Goal: Transaction & Acquisition: Purchase product/service

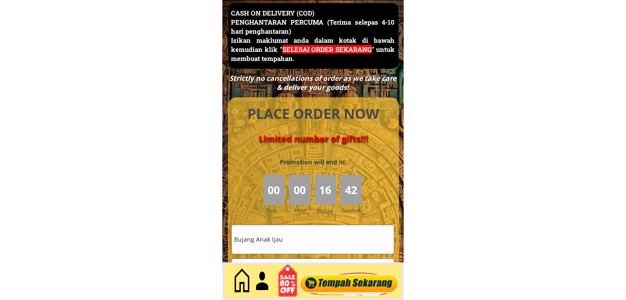
scroll to position [3749, 0]
click at [305, 247] on input "Bujang Anak Ijau" at bounding box center [313, 239] width 162 height 28
paste input "[PERSON_NAME]"
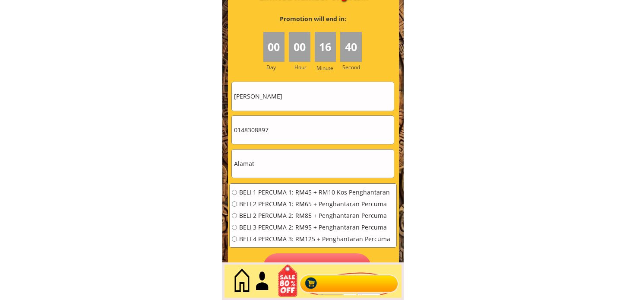
scroll to position [3893, 0]
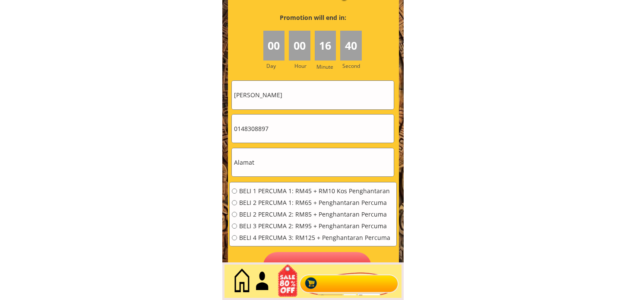
type input "[PERSON_NAME]"
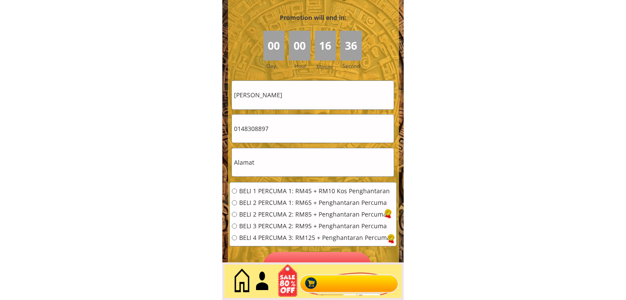
click at [276, 127] on input "0148308897" at bounding box center [313, 128] width 162 height 28
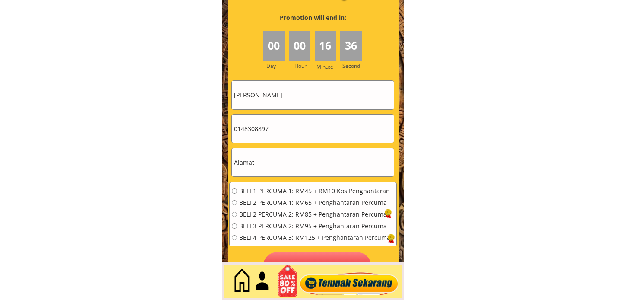
paste input "35022321"
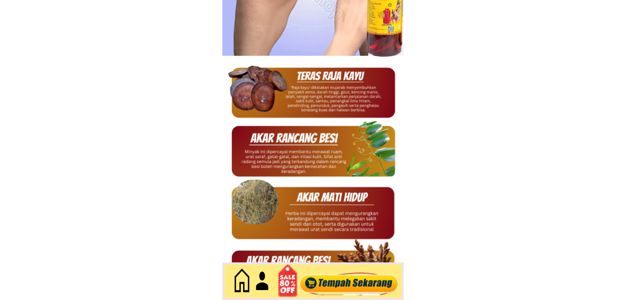
scroll to position [0, 0]
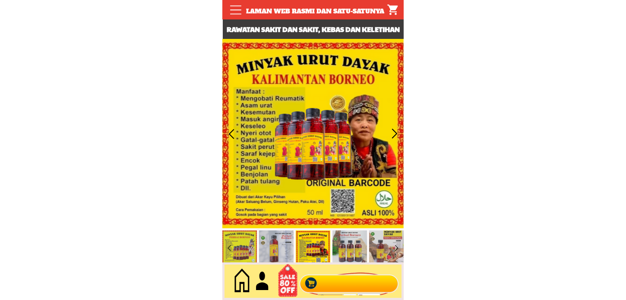
type input "0135022321"
click at [348, 291] on div at bounding box center [349, 281] width 105 height 29
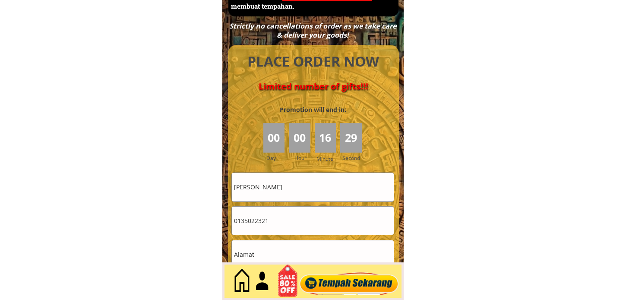
scroll to position [3893, 0]
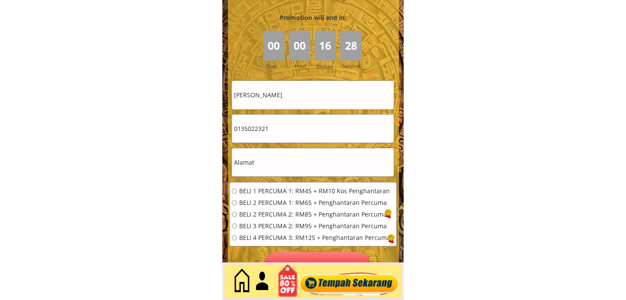
click at [273, 153] on input "text" at bounding box center [313, 162] width 162 height 28
paste input "Tapah"
type input "Tapah"
click at [267, 192] on span "BELI 1 PERCUMA 1: RM45 + RM10 Kos Penghantaran" at bounding box center [314, 191] width 151 height 6
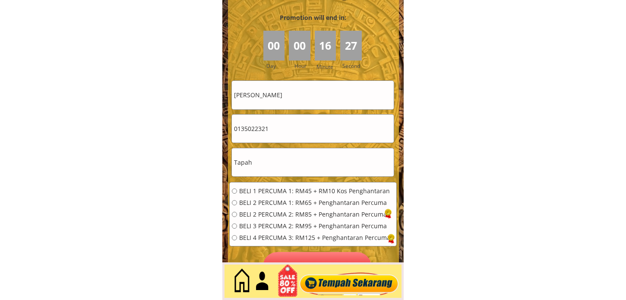
radio input "true"
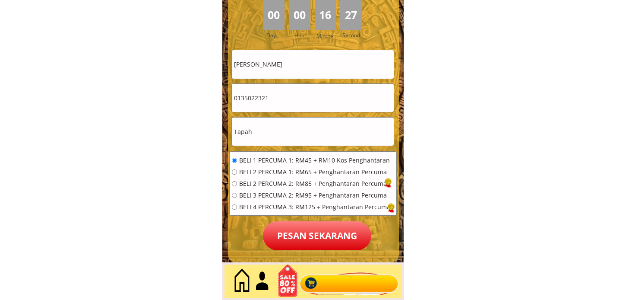
scroll to position [3941, 0]
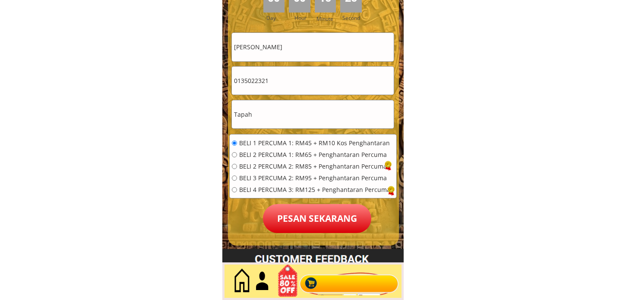
click at [305, 211] on p "Pesan sekarang" at bounding box center [317, 218] width 108 height 29
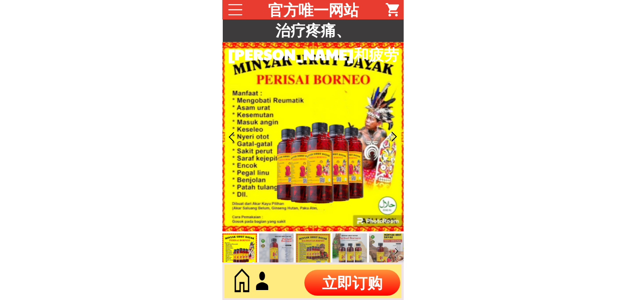
click at [342, 282] on p "立即订购" at bounding box center [353, 283] width 96 height 26
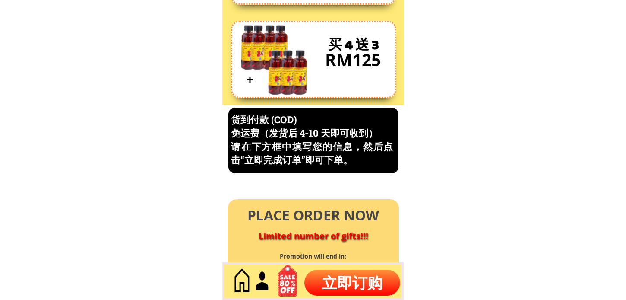
scroll to position [3695, 0]
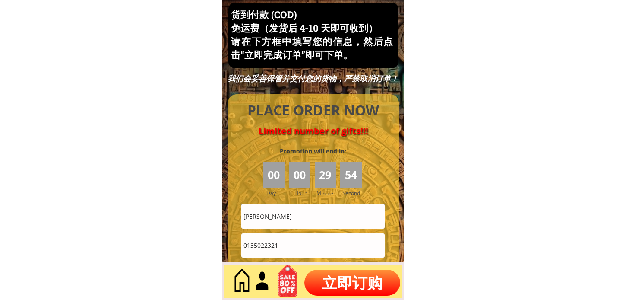
click at [299, 219] on input "[PERSON_NAME]" at bounding box center [313, 216] width 143 height 24
paste input "Tapah"
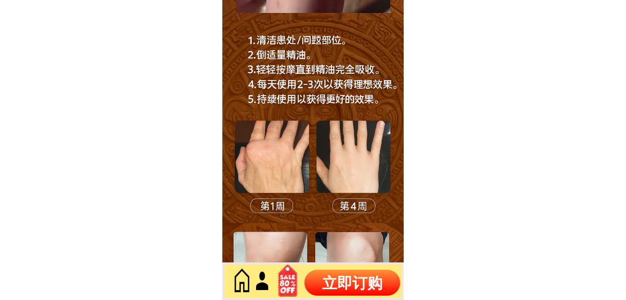
scroll to position [0, 0]
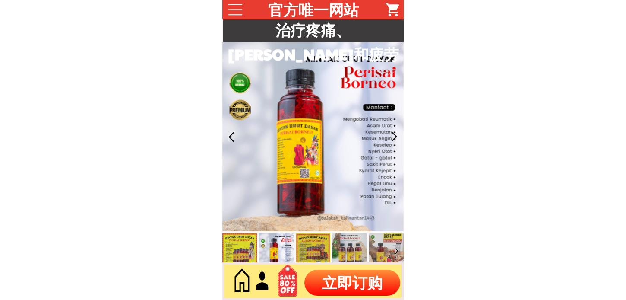
click at [331, 289] on p "立即订购" at bounding box center [353, 283] width 96 height 26
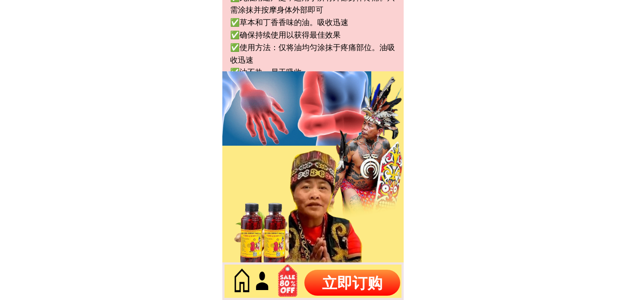
scroll to position [3695, 0]
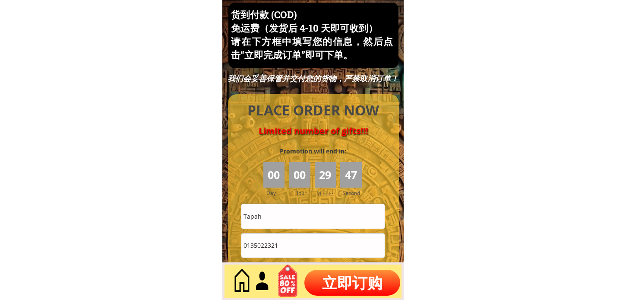
click at [275, 214] on input "Tapah" at bounding box center [313, 216] width 143 height 24
paste input "BRICE CHOW"
type input "BRICE CHOW"
click at [291, 236] on input "0135022321" at bounding box center [313, 245] width 143 height 24
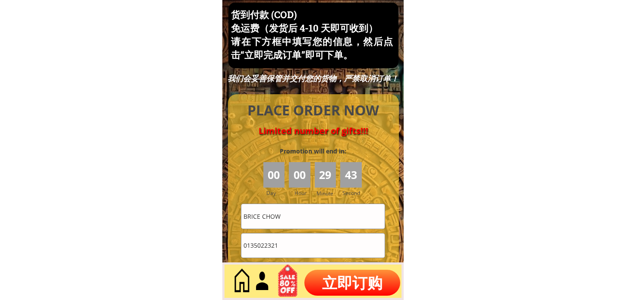
click at [291, 236] on input "0135022321" at bounding box center [313, 245] width 143 height 24
paste input "23661299"
type input "0123661299"
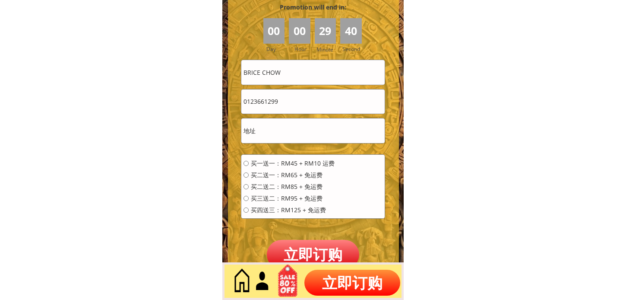
scroll to position [3887, 0]
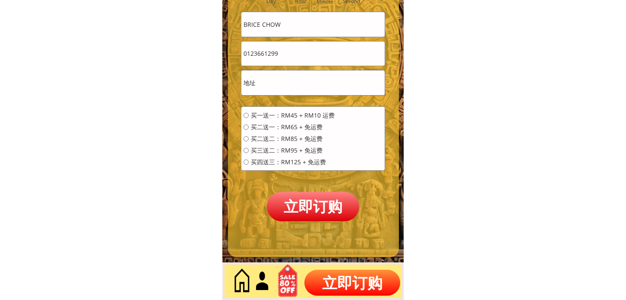
click at [277, 74] on input "text" at bounding box center [313, 82] width 143 height 24
paste input "Kajang"
type input "Kajang"
click at [267, 112] on span "买一送一：RM45 + RM10 运费" at bounding box center [293, 115] width 84 height 6
radio input "true"
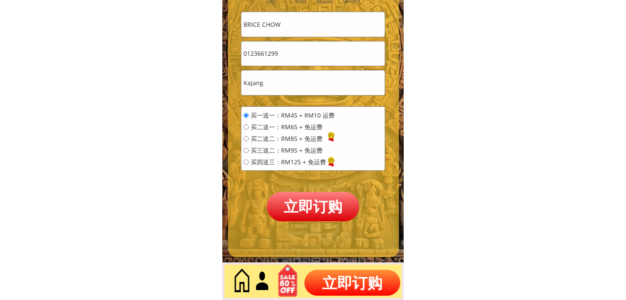
click at [310, 210] on p "立即订购" at bounding box center [313, 206] width 92 height 29
